Goal: Navigation & Orientation: Find specific page/section

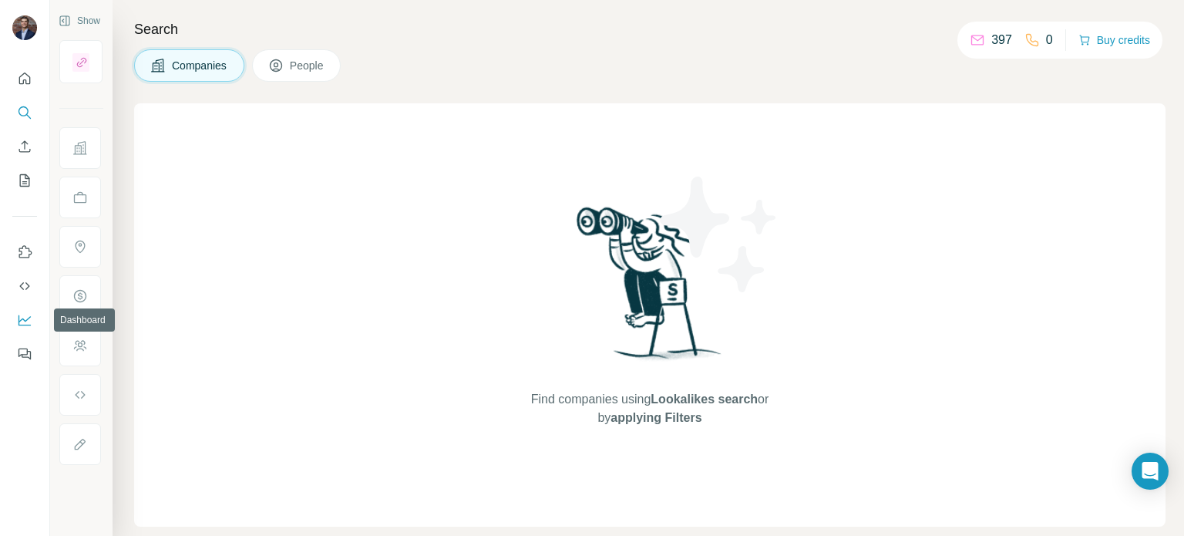
click at [25, 317] on icon "Dashboard" at bounding box center [24, 319] width 15 height 15
click at [28, 183] on icon "My lists" at bounding box center [24, 180] width 15 height 15
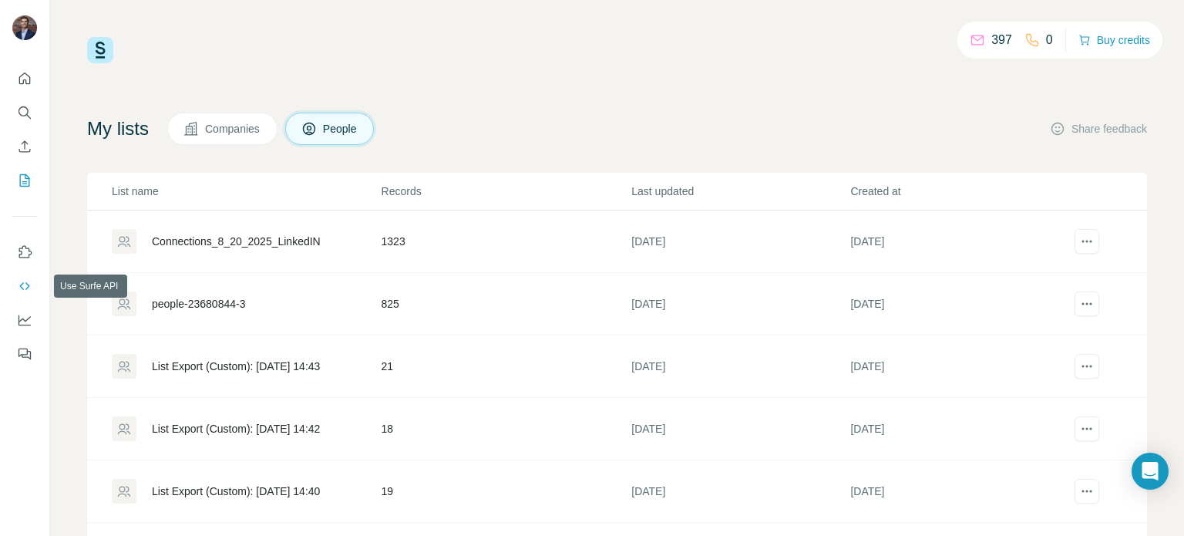
click at [18, 286] on icon "Use Surfe API" at bounding box center [24, 285] width 15 height 15
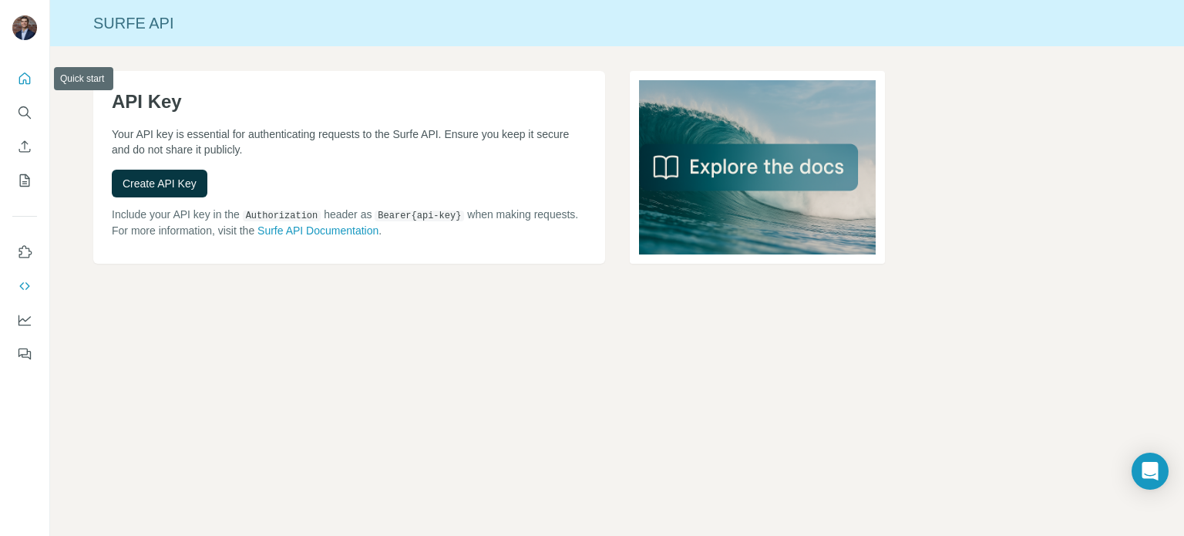
click at [14, 79] on button "Quick start" at bounding box center [24, 79] width 25 height 28
click at [29, 79] on icon "Quick start" at bounding box center [24, 78] width 15 height 15
click at [22, 80] on icon "Quick start" at bounding box center [24, 78] width 15 height 15
